Goal: Information Seeking & Learning: Learn about a topic

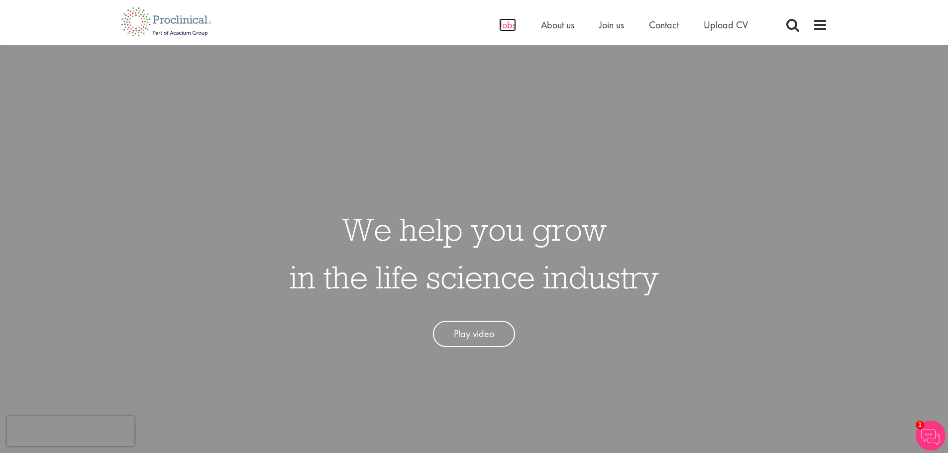
click at [508, 27] on span "Jobs" at bounding box center [507, 24] width 17 height 13
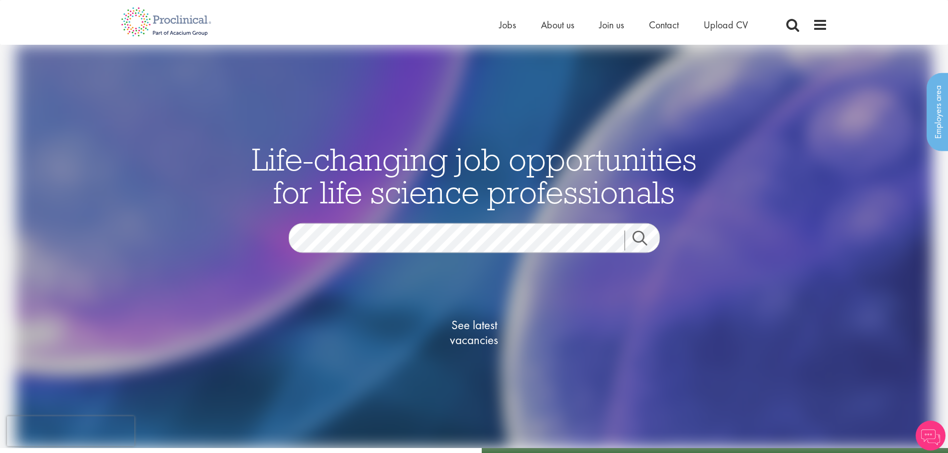
click at [482, 327] on span "See latest vacancies" at bounding box center [474, 333] width 100 height 30
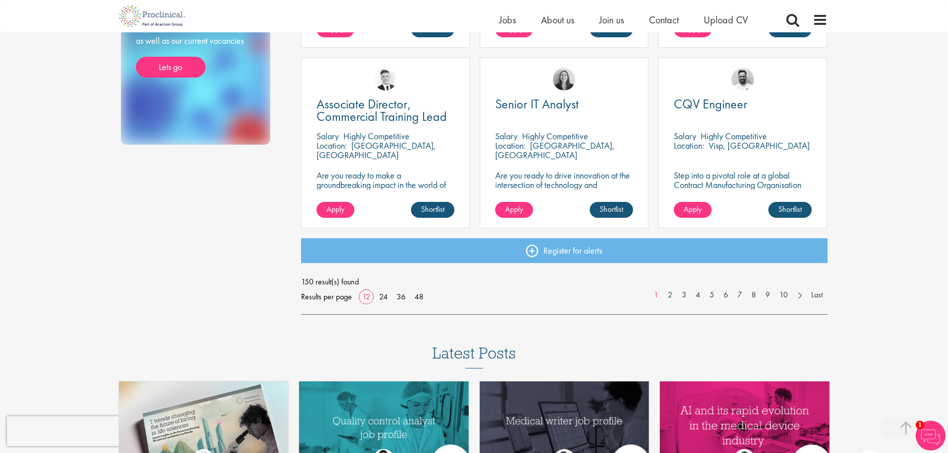
scroll to position [746, 0]
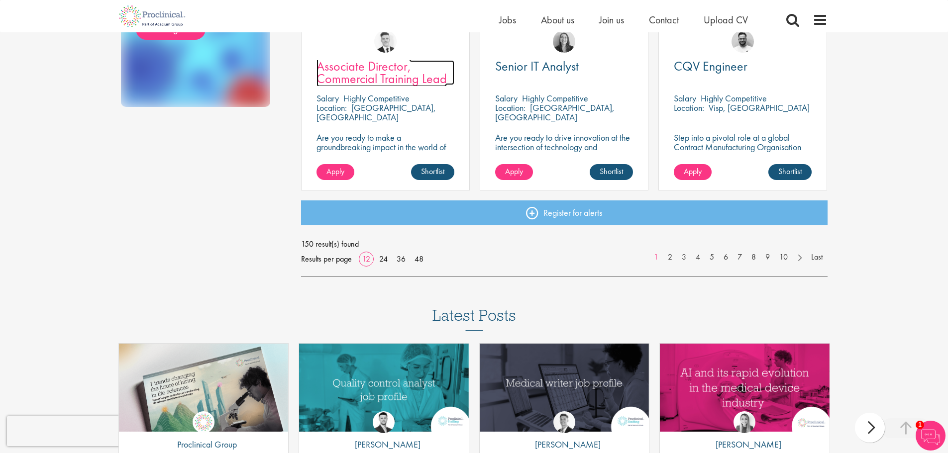
click at [389, 62] on span "Associate Director, Commercial Training Lead" at bounding box center [381, 72] width 130 height 29
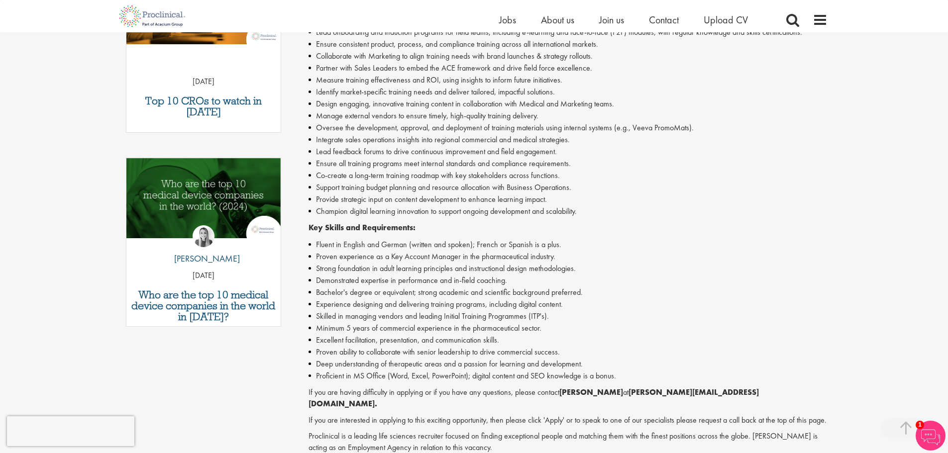
scroll to position [398, 0]
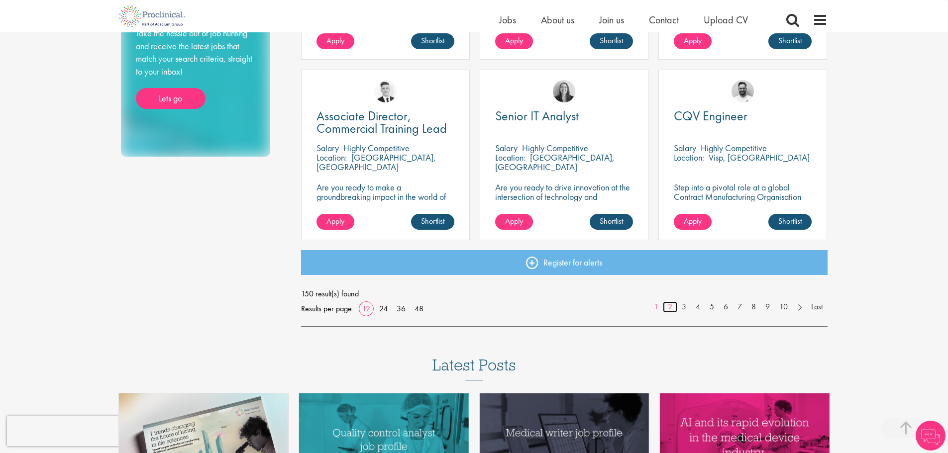
click at [672, 307] on link "2" at bounding box center [670, 307] width 14 height 11
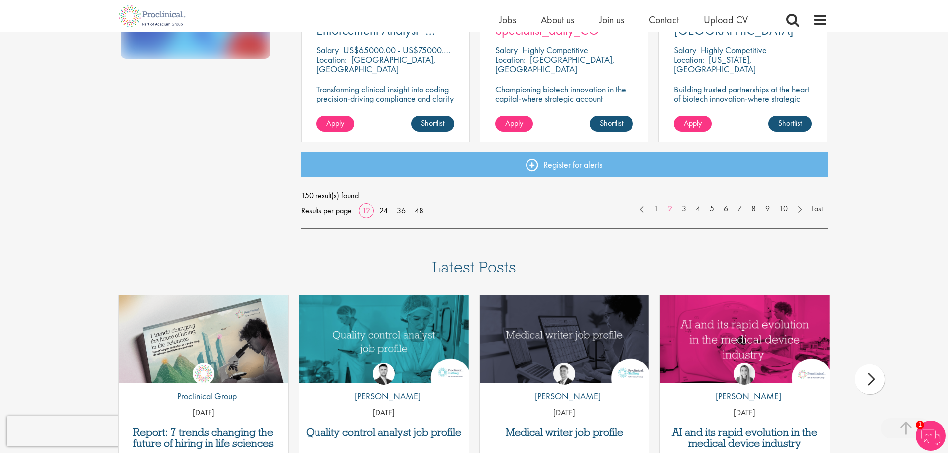
scroll to position [796, 0]
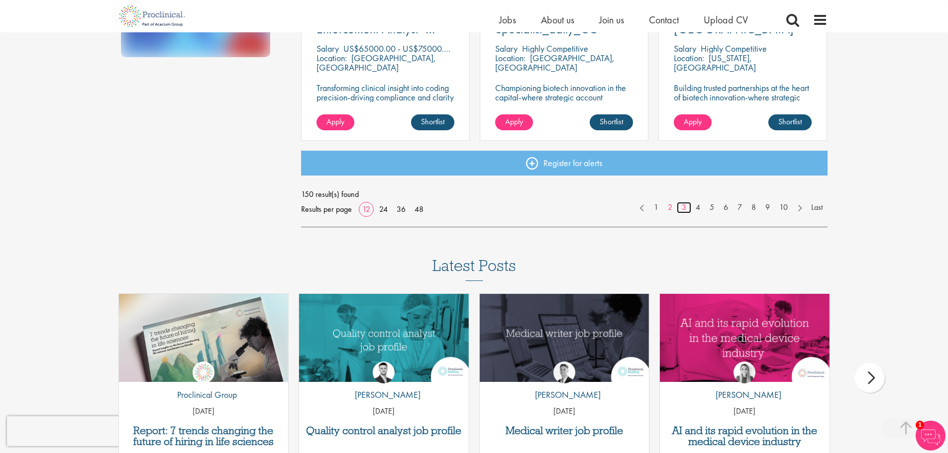
click at [686, 209] on link "3" at bounding box center [684, 207] width 14 height 11
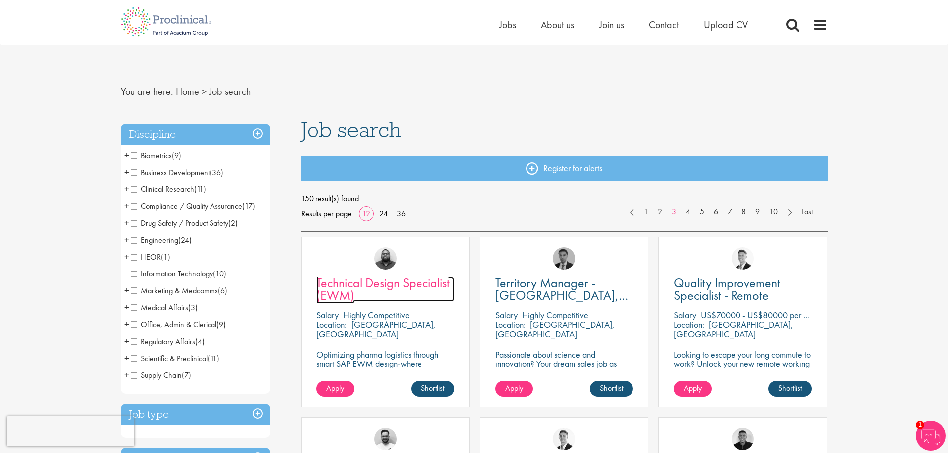
click at [414, 283] on span "Technical Design Specialist (EWM)" at bounding box center [382, 289] width 133 height 29
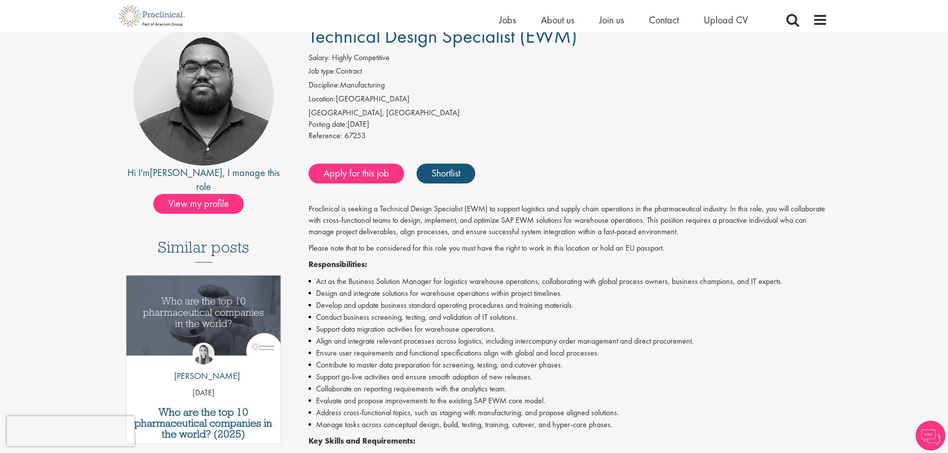
scroll to position [199, 0]
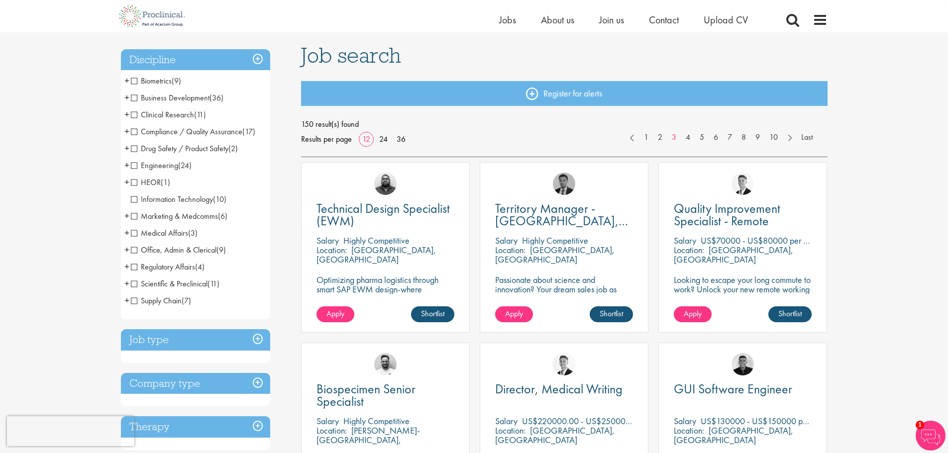
scroll to position [50, 0]
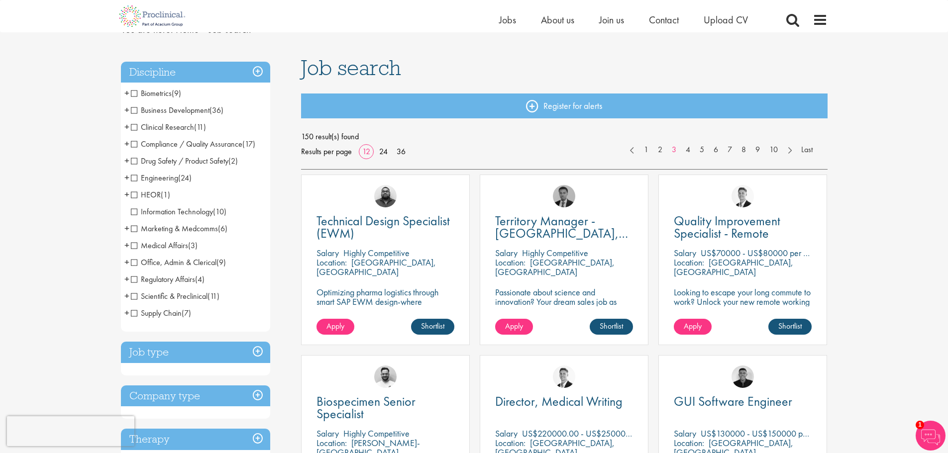
click at [135, 177] on span "Engineering" at bounding box center [154, 178] width 47 height 10
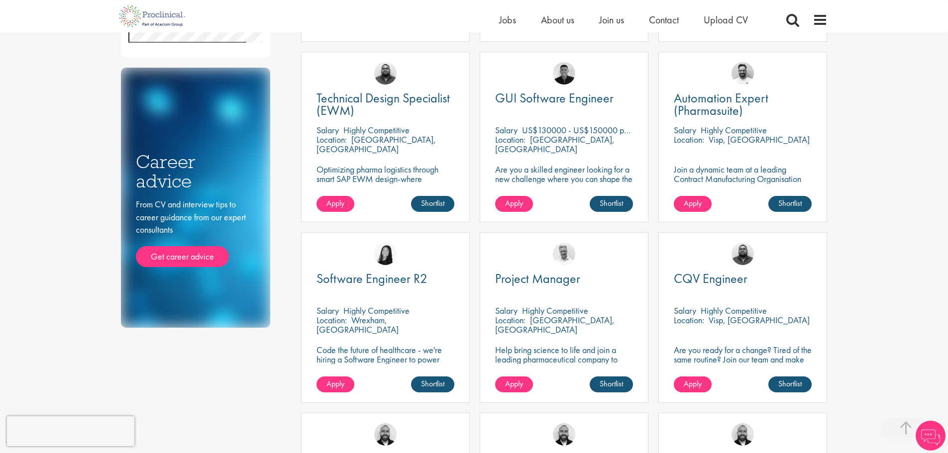
scroll to position [498, 0]
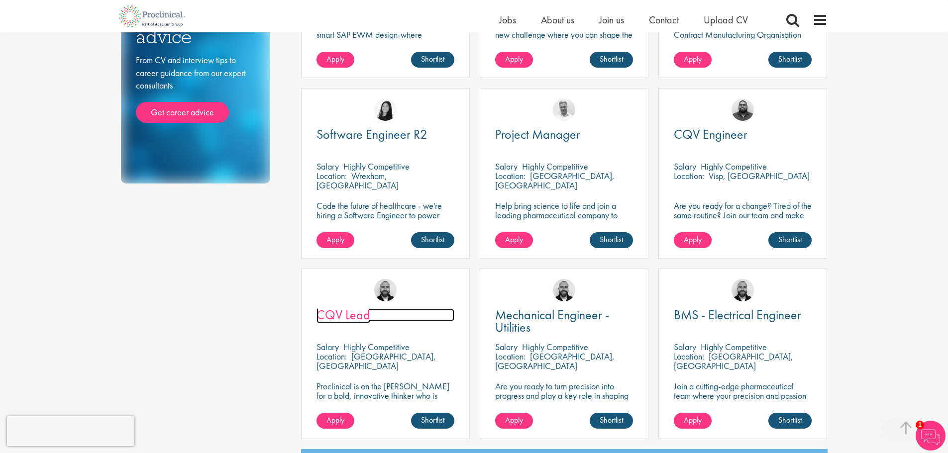
click at [337, 321] on span "CQV Lead" at bounding box center [343, 315] width 54 height 17
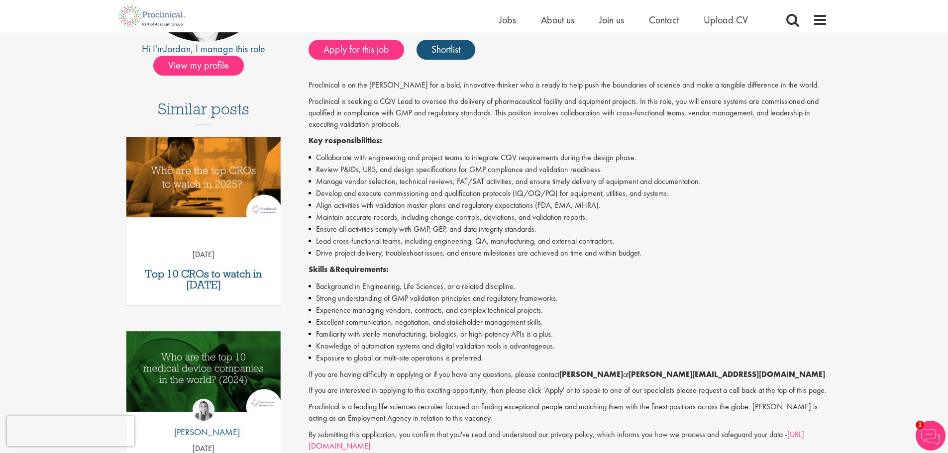
scroll to position [50, 0]
